Goal: Information Seeking & Learning: Compare options

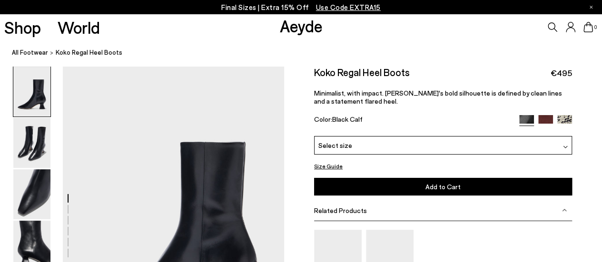
drag, startPoint x: 206, startPoint y: 0, endPoint x: 126, endPoint y: 63, distance: 101.6
click at [126, 63] on nav "All Footwear Koko Regal Heel Boots" at bounding box center [307, 53] width 590 height 26
click at [283, 48] on ol "All Footwear Koko Regal Heel Boots" at bounding box center [307, 53] width 590 height 10
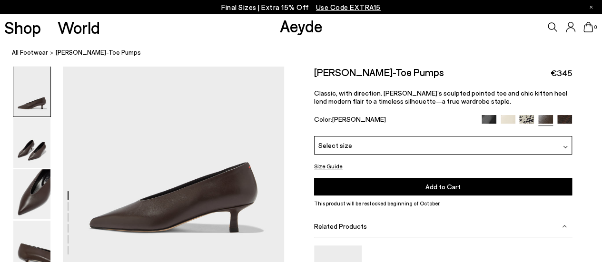
click at [178, 39] on div "Shop World Aeyde 0" at bounding box center [301, 27] width 602 height 26
